Goal: Task Accomplishment & Management: Manage account settings

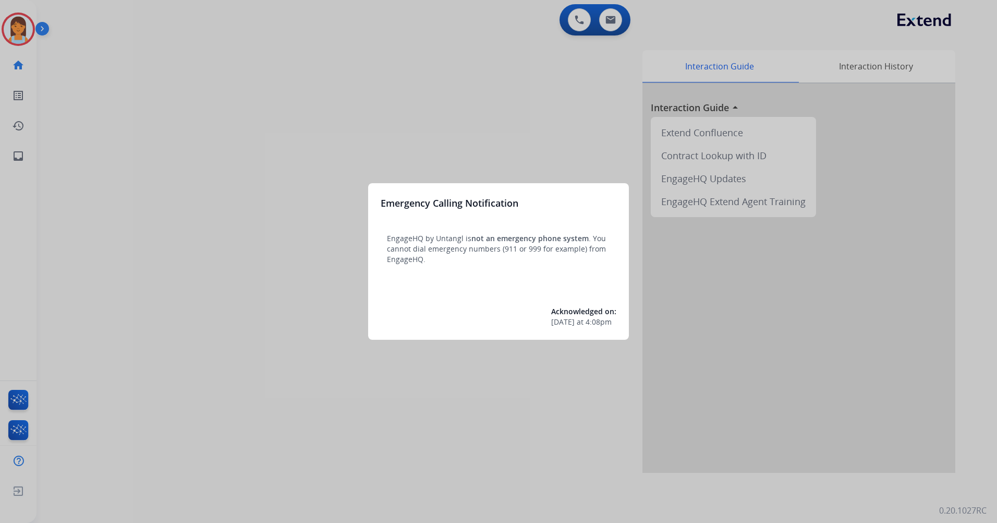
click at [196, 30] on div at bounding box center [498, 261] width 997 height 523
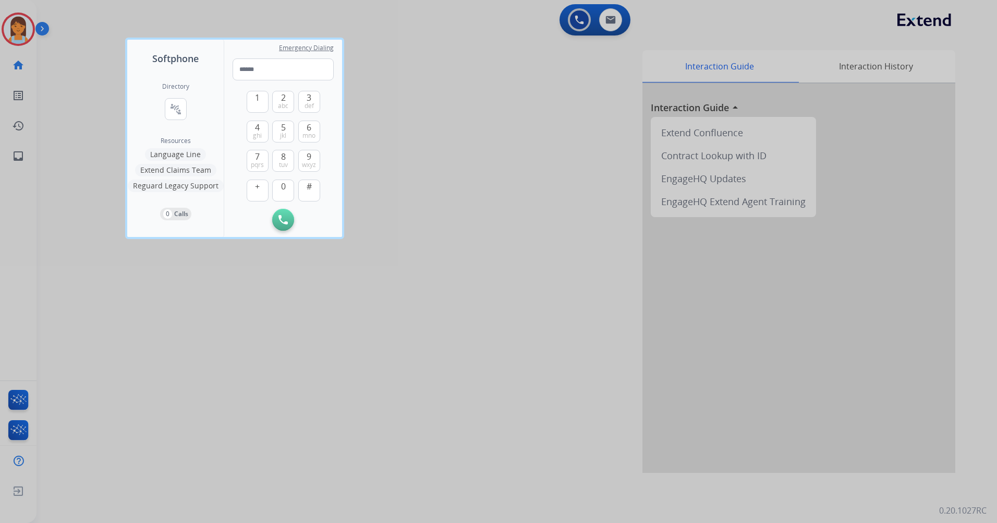
drag, startPoint x: 203, startPoint y: 19, endPoint x: 196, endPoint y: 19, distance: 6.8
click at [200, 19] on div at bounding box center [498, 261] width 997 height 523
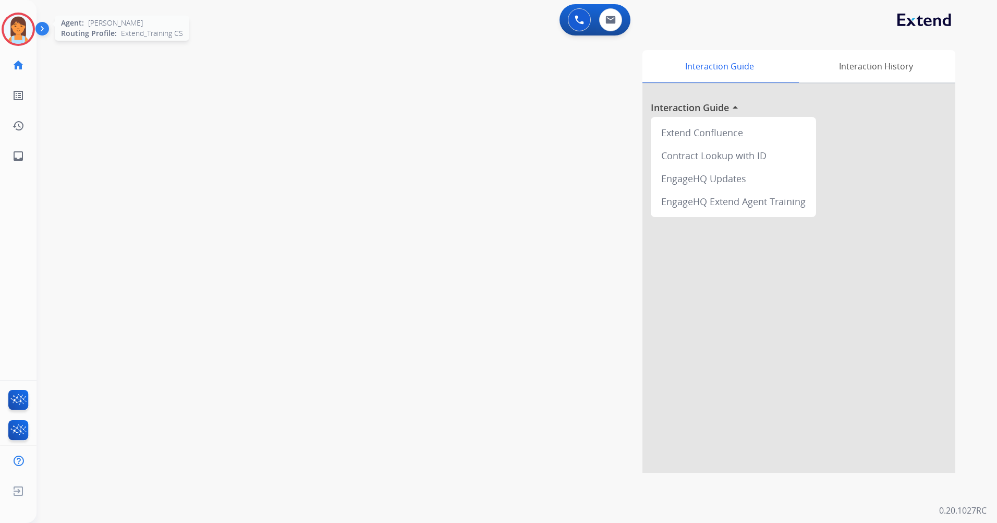
drag, startPoint x: 17, startPoint y: 22, endPoint x: 34, endPoint y: 33, distance: 20.4
click at [17, 22] on img at bounding box center [18, 29] width 29 height 29
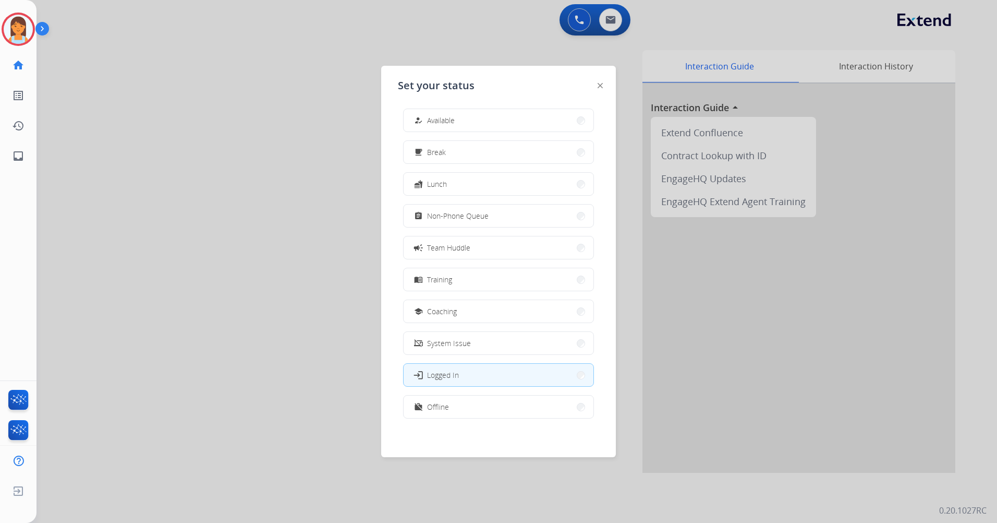
scroll to position [3, 0]
click at [480, 394] on div "work_off Offline" at bounding box center [498, 405] width 191 height 23
click at [494, 401] on button "work_off Offline" at bounding box center [499, 405] width 190 height 22
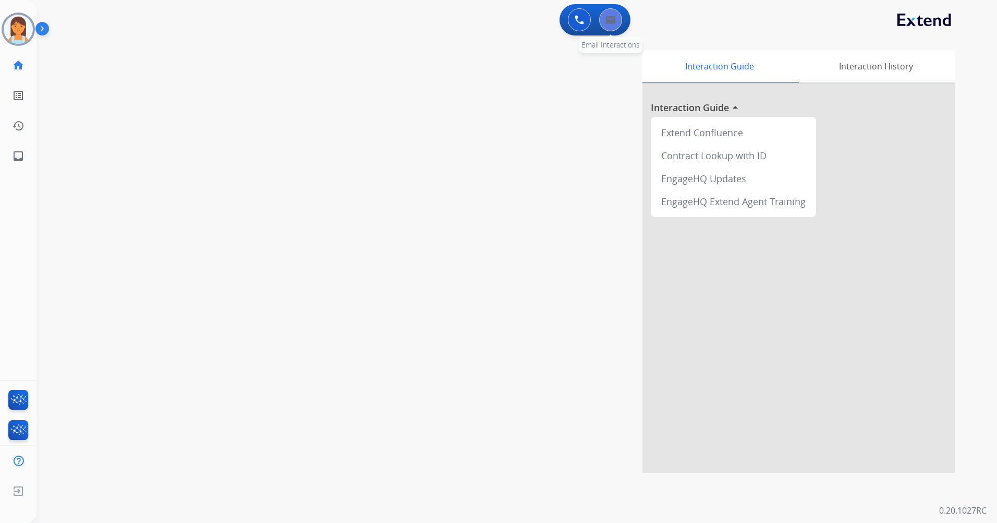
click at [613, 19] on img at bounding box center [610, 20] width 10 height 8
